Goal: Communication & Community: Ask a question

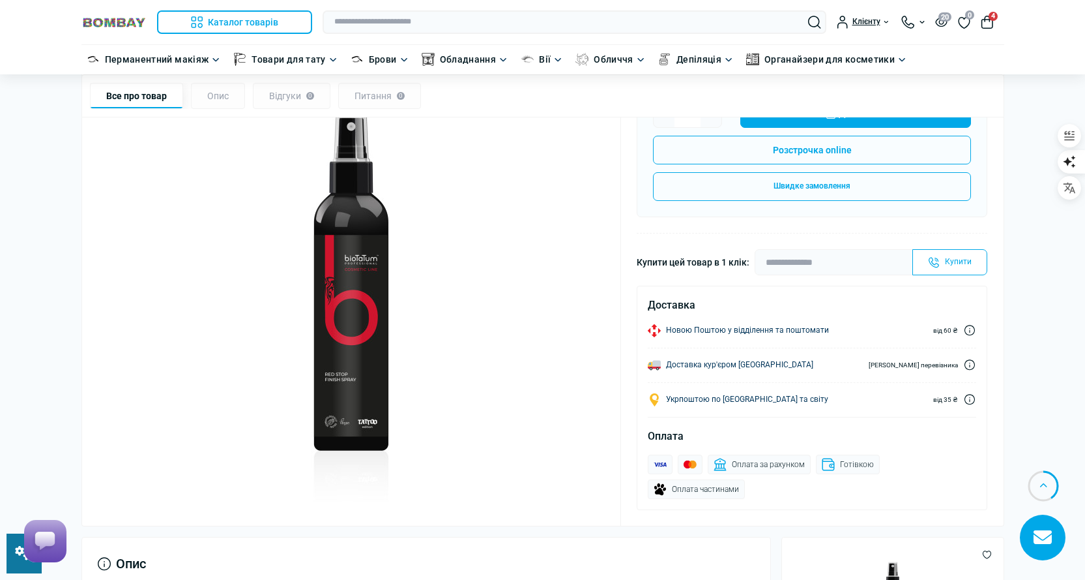
click at [49, 537] on rect at bounding box center [45, 540] width 33 height 33
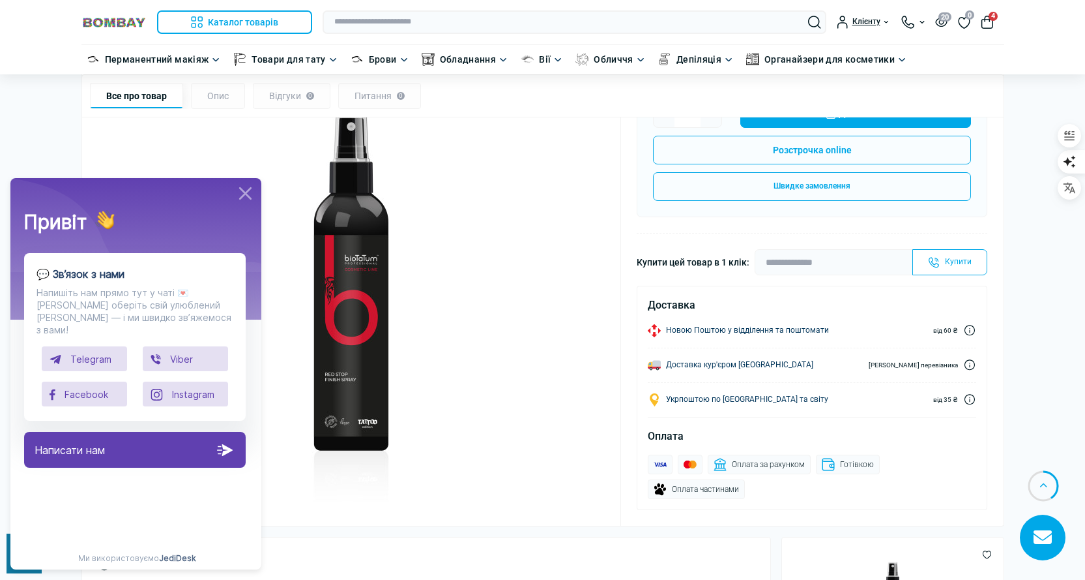
click at [115, 445] on div "Написати нам" at bounding box center [135, 450] width 222 height 36
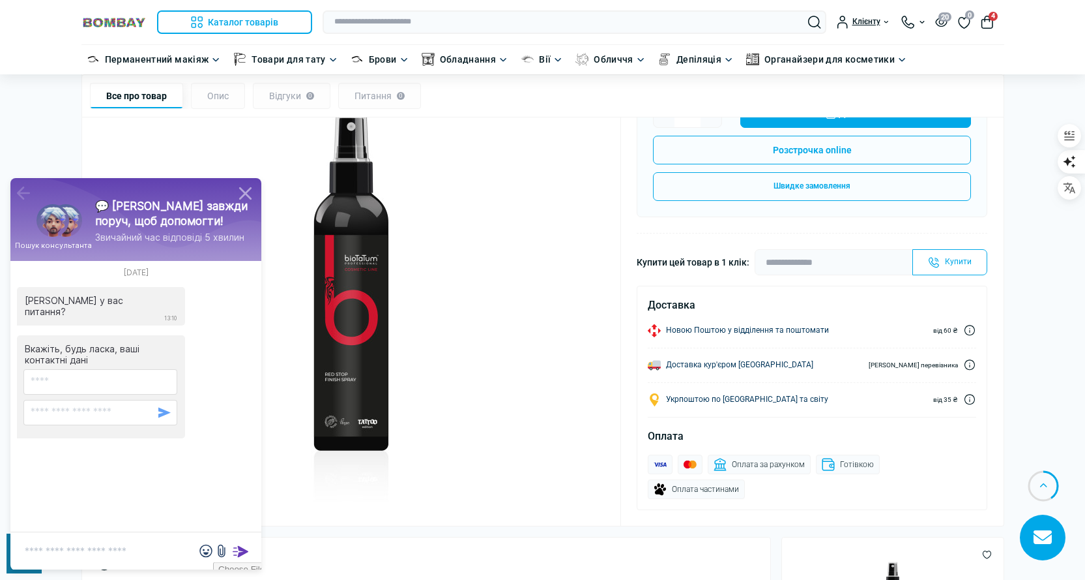
click at [96, 545] on textarea at bounding box center [135, 551] width 251 height 38
type textarea "*"
click at [240, 192] on icon at bounding box center [246, 194] width 22 height 22
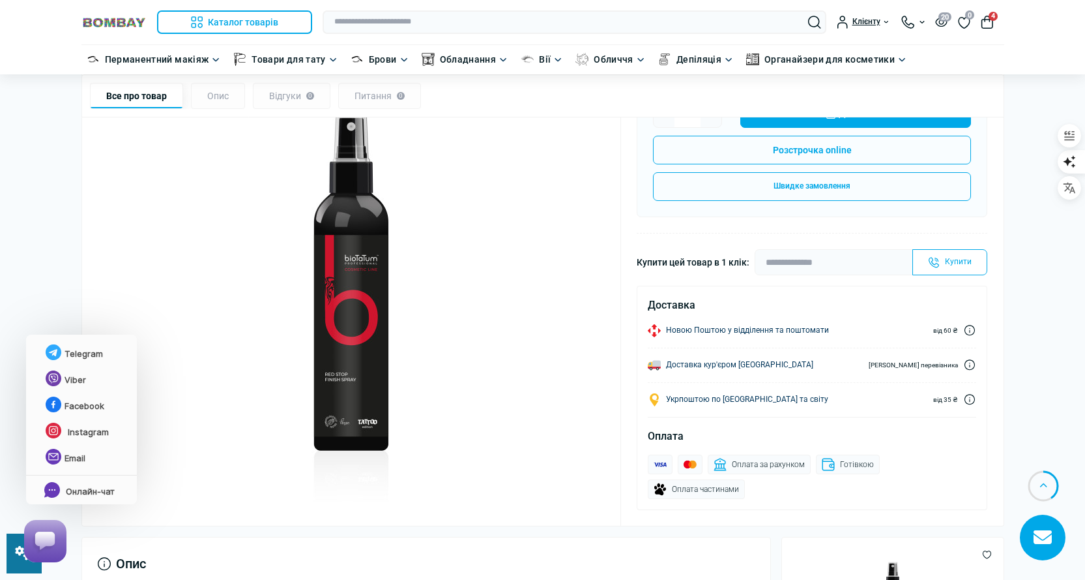
click at [54, 536] on rect at bounding box center [45, 540] width 33 height 33
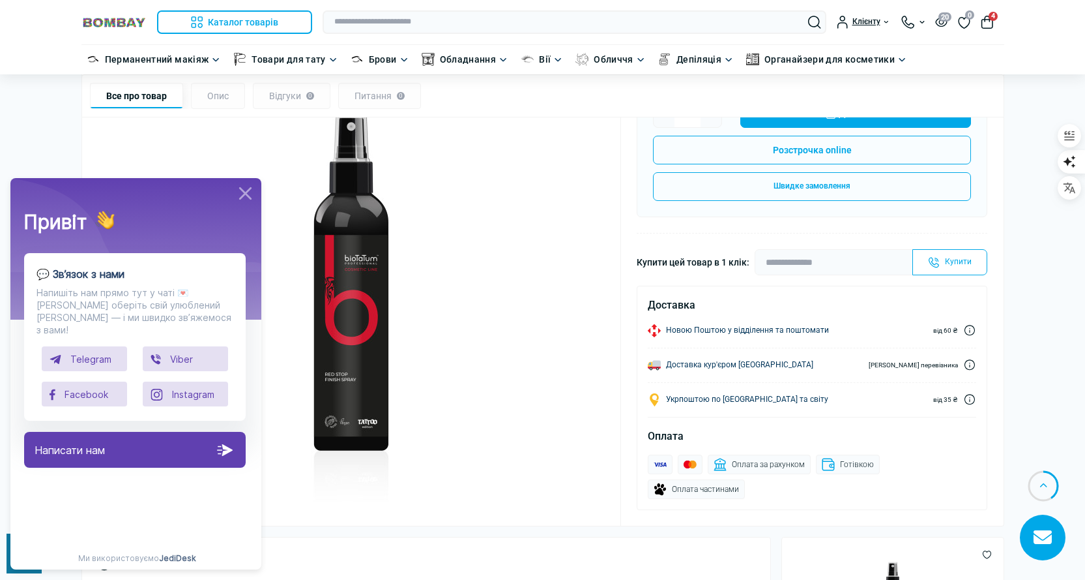
click at [244, 192] on icon at bounding box center [245, 193] width 11 height 11
